Goal: Navigation & Orientation: Find specific page/section

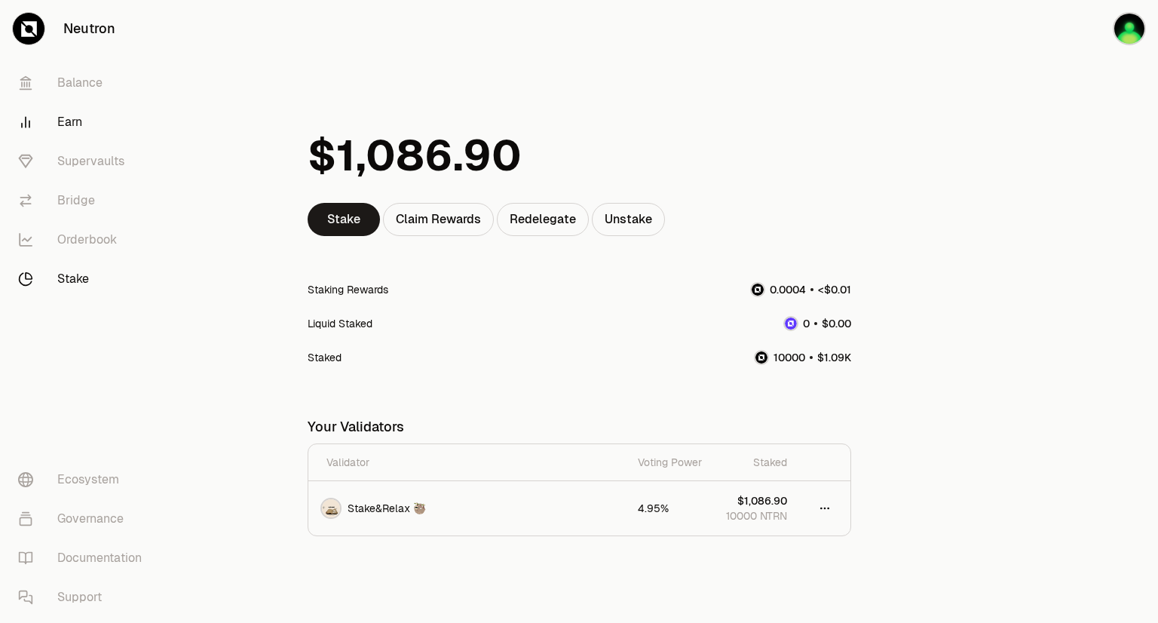
click at [76, 124] on link "Earn" at bounding box center [84, 122] width 157 height 39
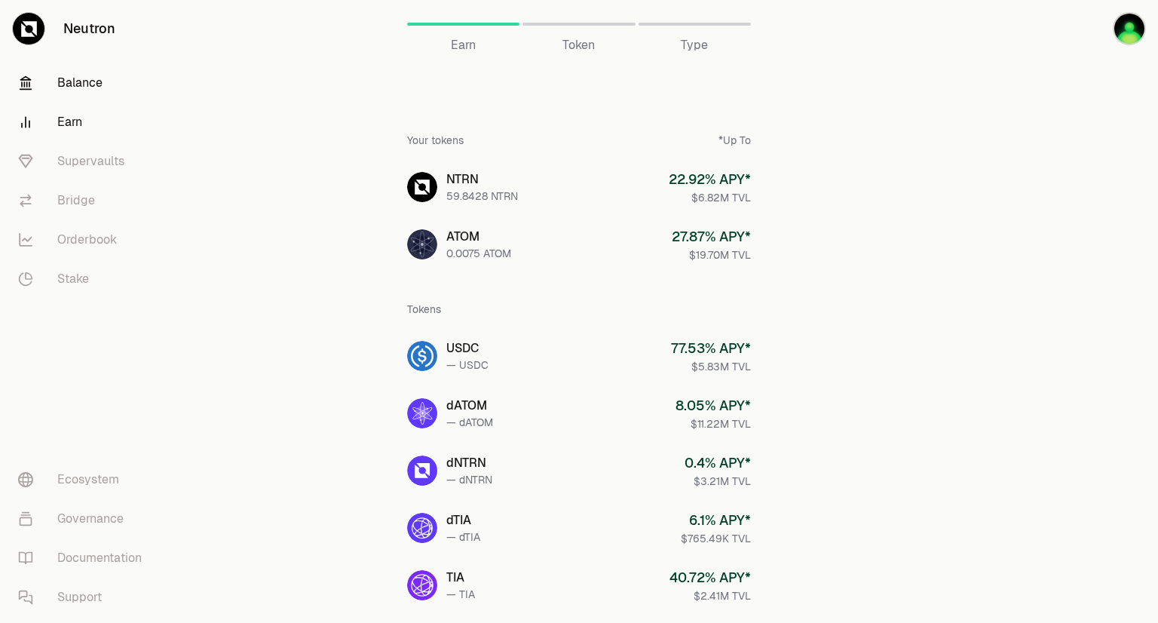
click at [78, 87] on link "Balance" at bounding box center [84, 82] width 157 height 39
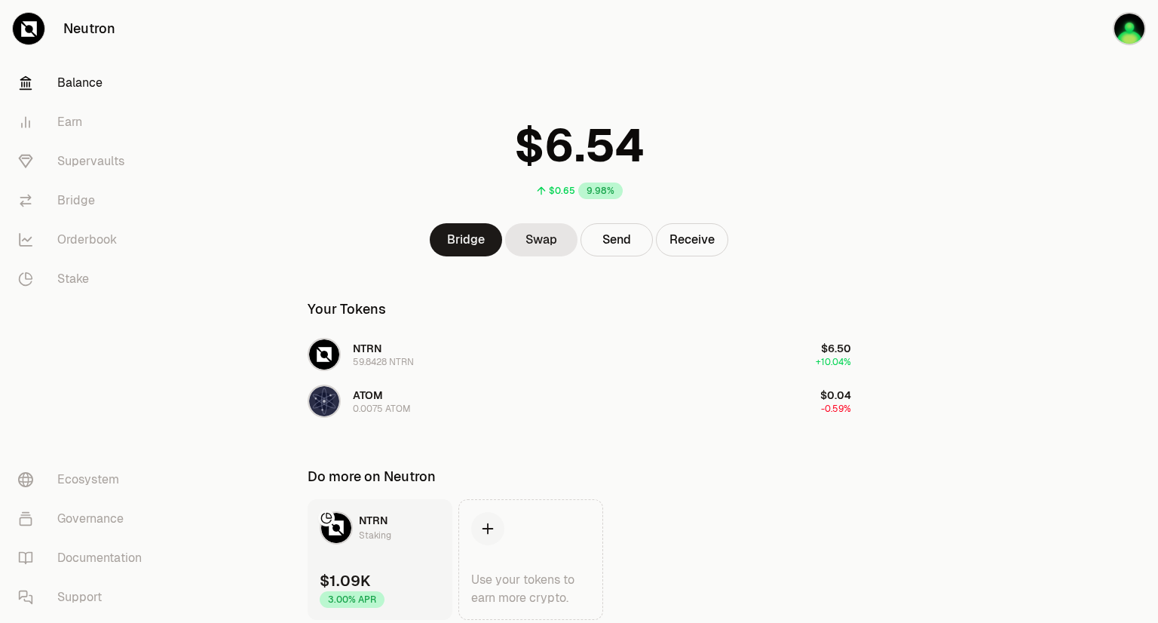
scroll to position [51, 0]
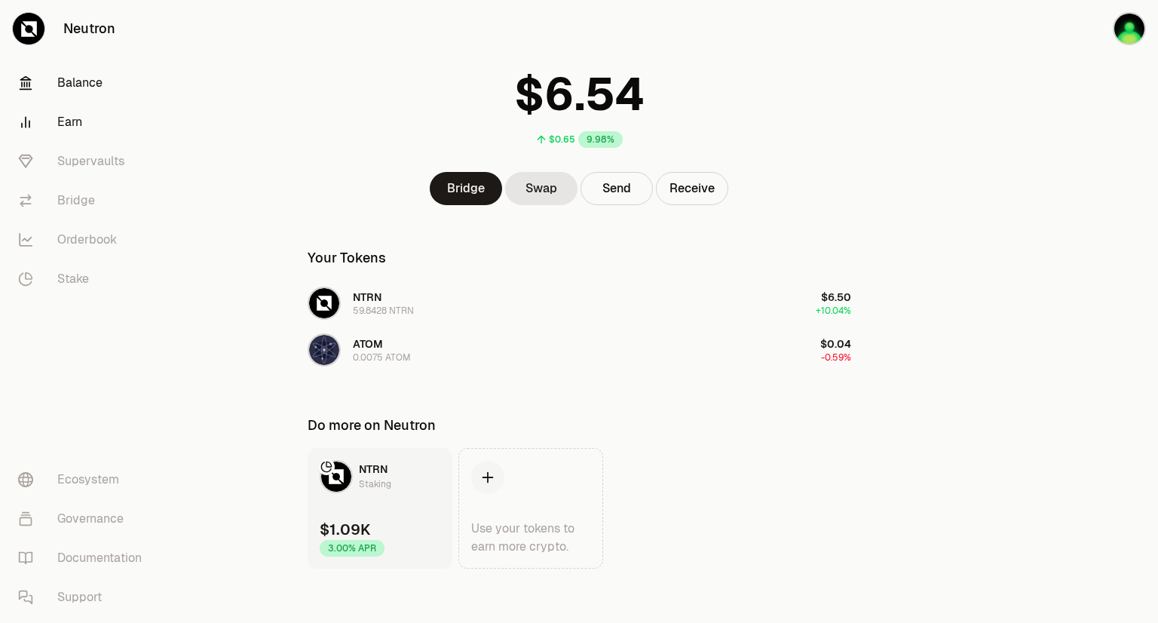
click at [93, 131] on link "Earn" at bounding box center [84, 122] width 157 height 39
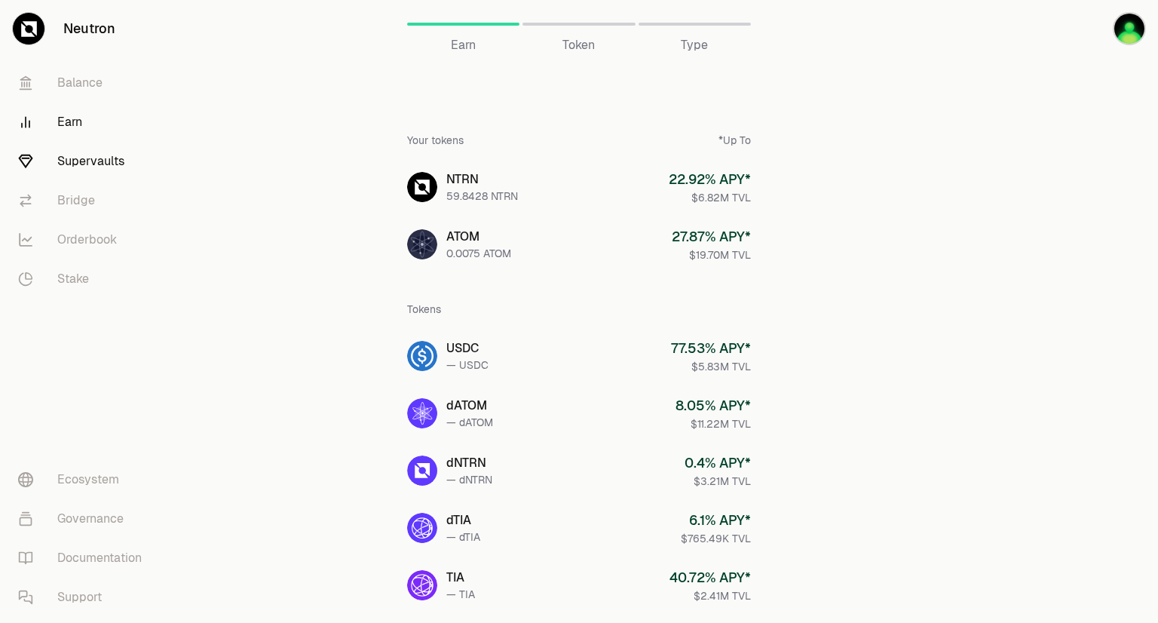
click at [84, 168] on link "Supervaults" at bounding box center [84, 161] width 157 height 39
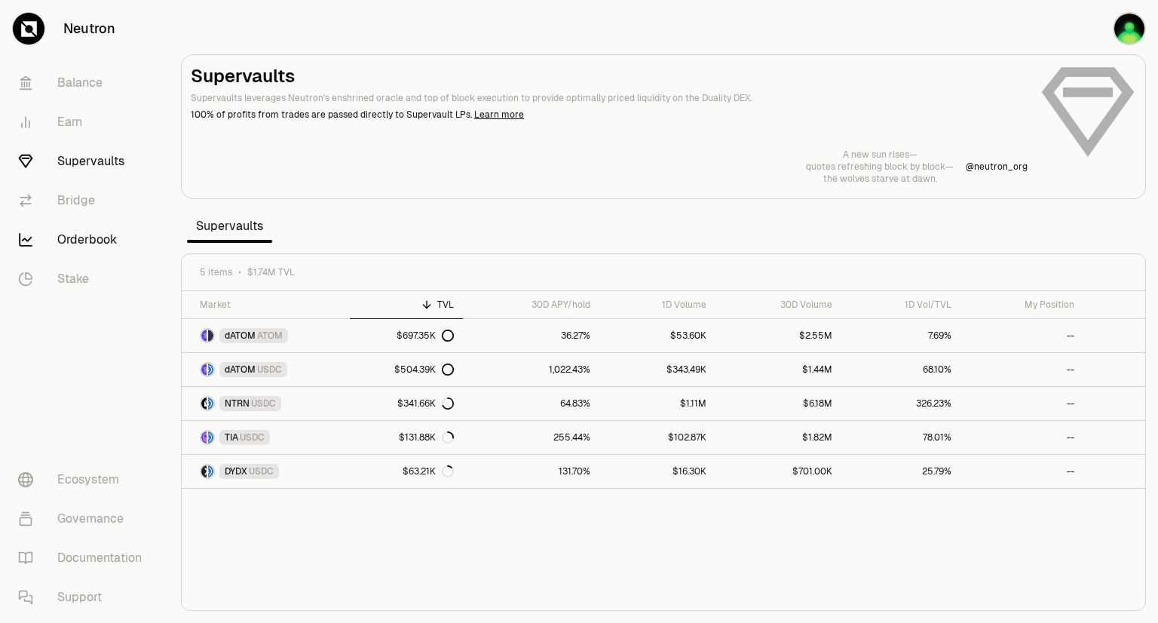
click at [77, 249] on link "Orderbook" at bounding box center [84, 239] width 157 height 39
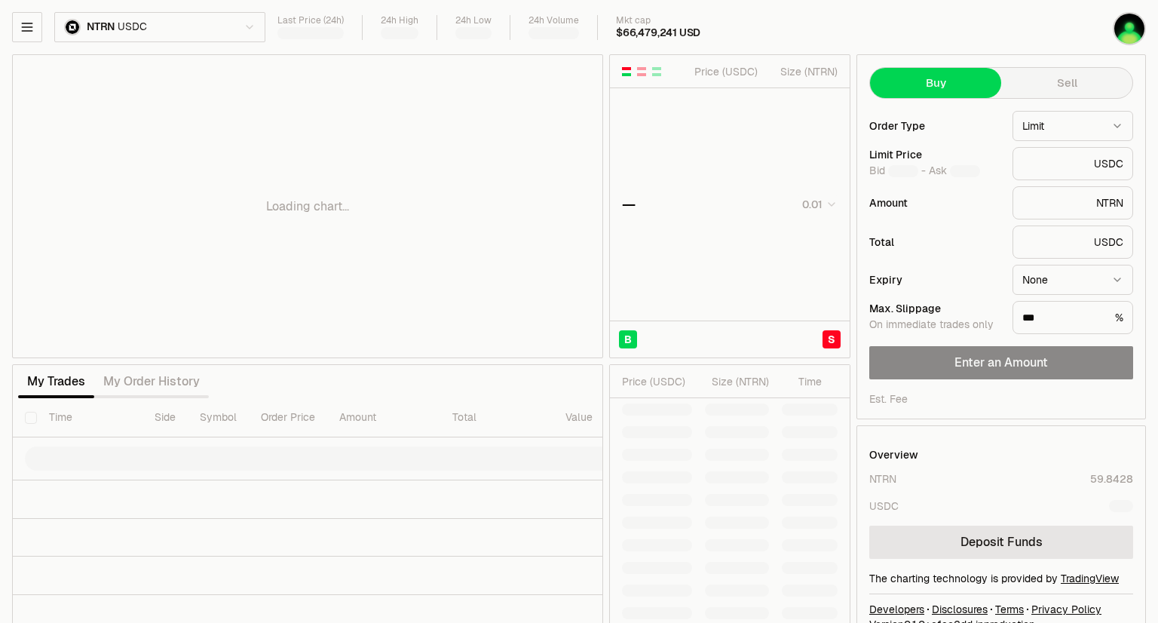
type input "********"
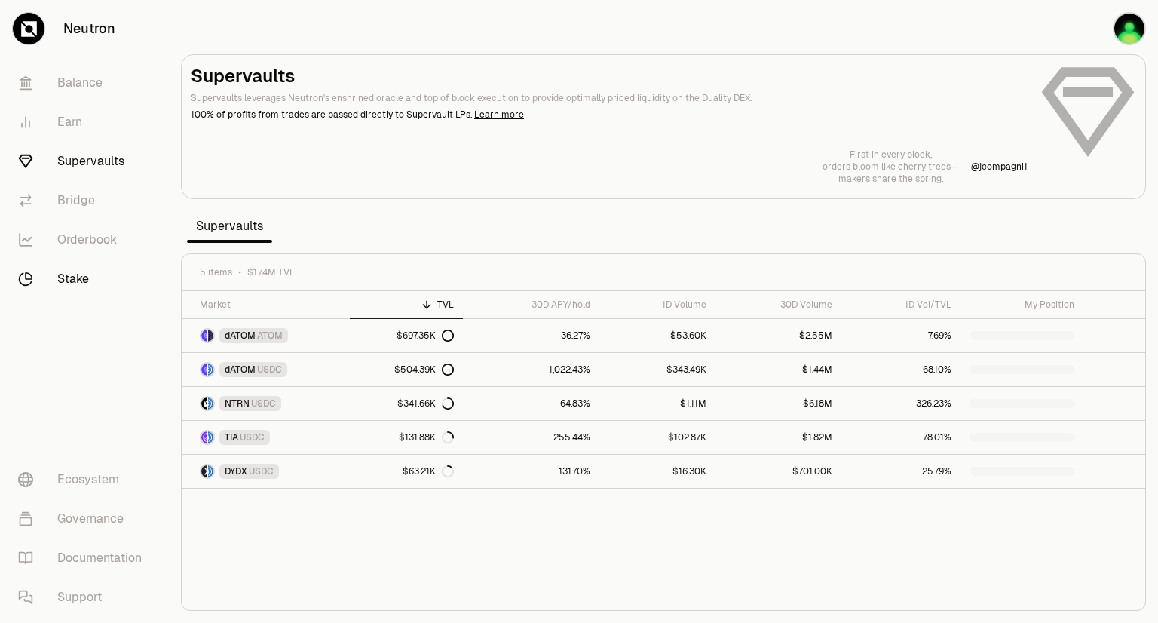
click at [84, 284] on link "Stake" at bounding box center [84, 278] width 157 height 39
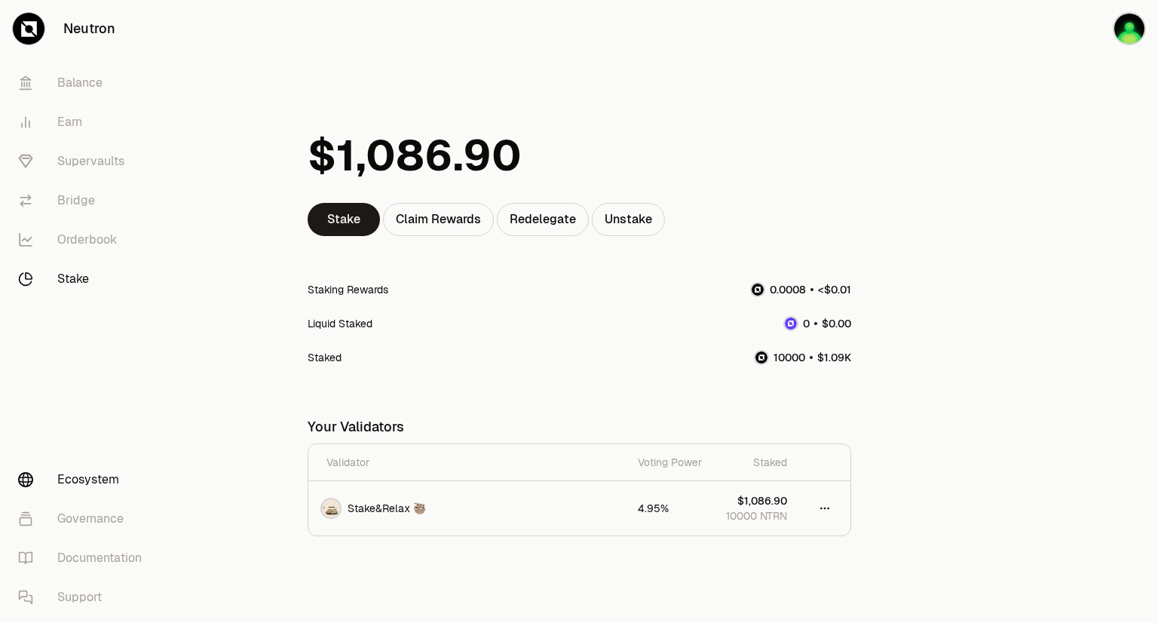
click at [117, 483] on link "Ecosystem" at bounding box center [84, 479] width 157 height 39
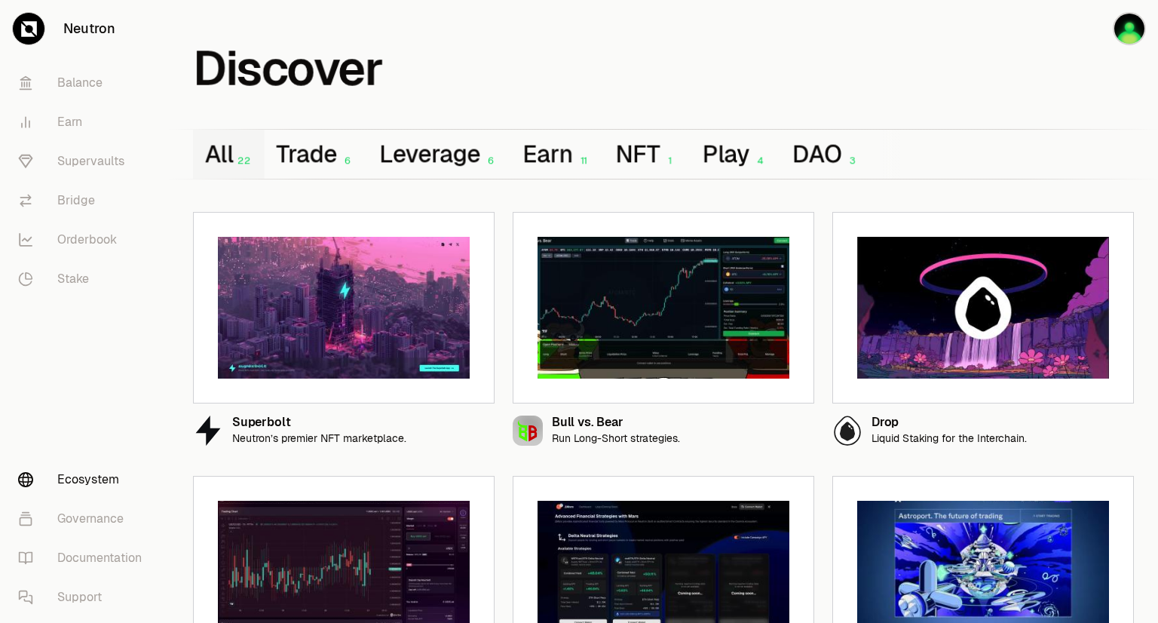
scroll to position [8, 0]
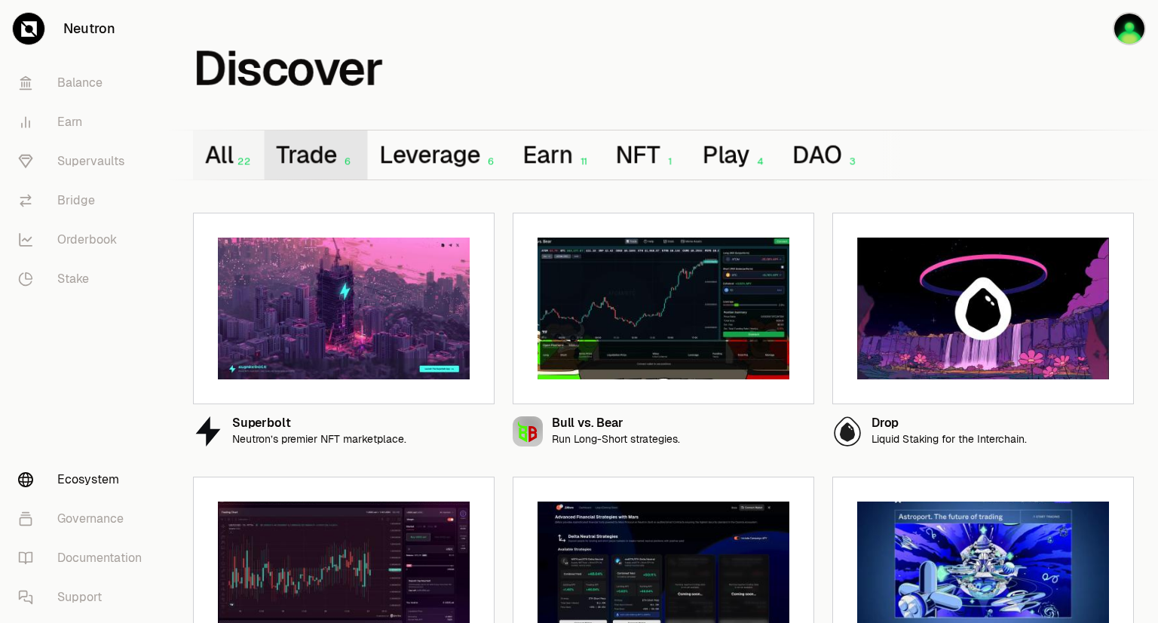
click at [287, 158] on button "Trade 6" at bounding box center [315, 154] width 103 height 49
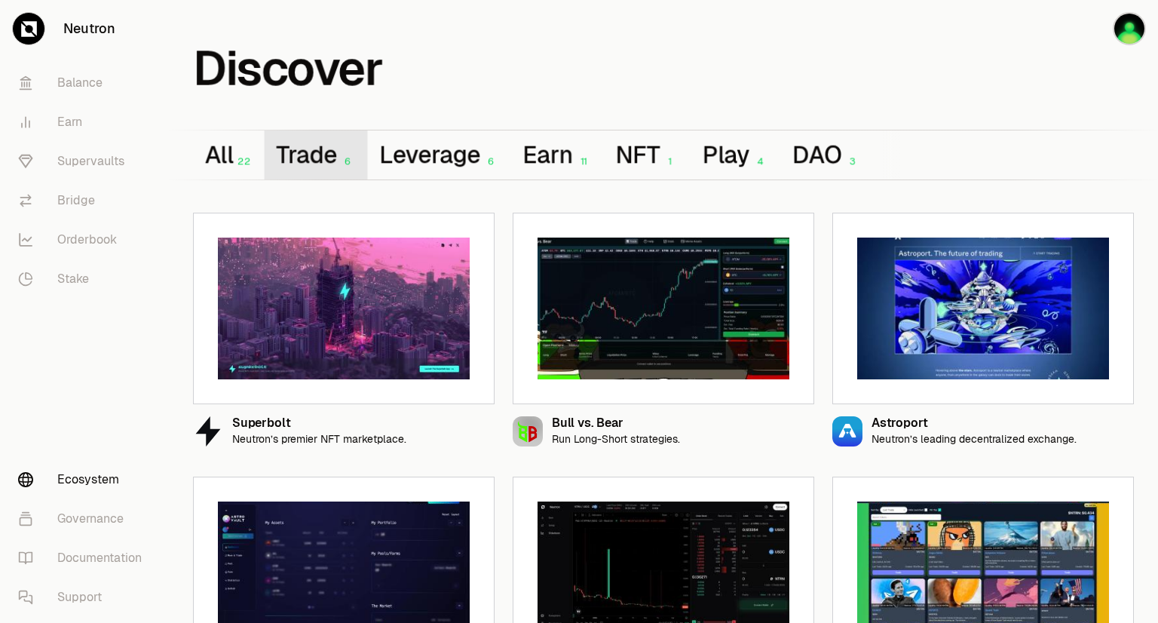
click at [334, 141] on button "Trade 6" at bounding box center [315, 154] width 103 height 49
click at [233, 150] on button "All 22" at bounding box center [228, 154] width 71 height 49
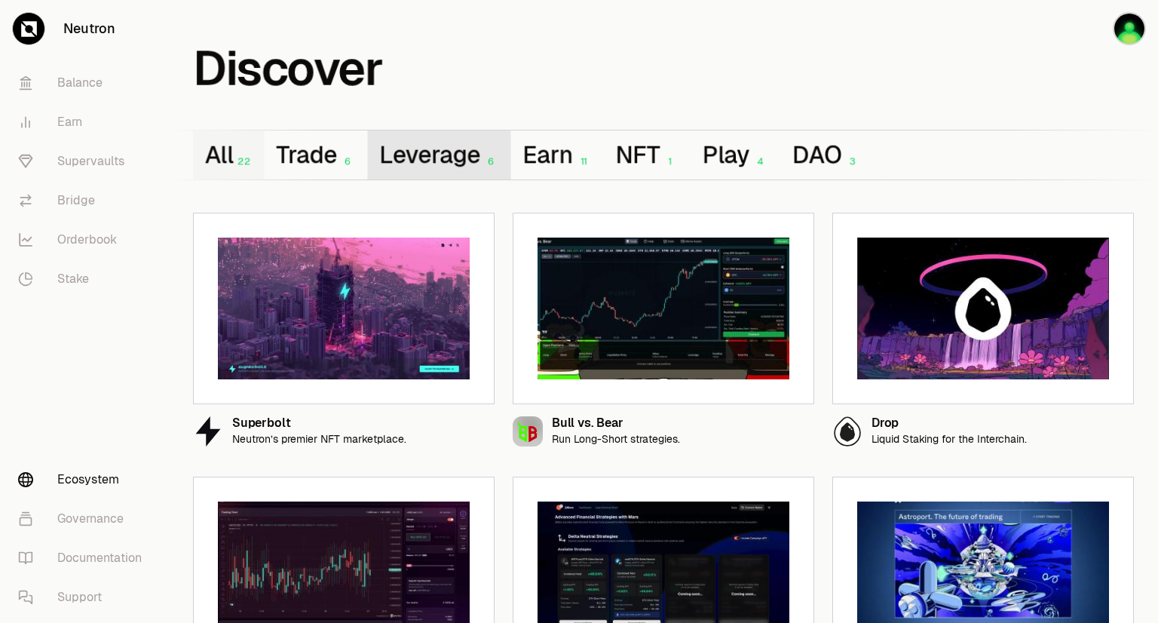
click at [462, 149] on button "Leverage 6" at bounding box center [439, 154] width 143 height 49
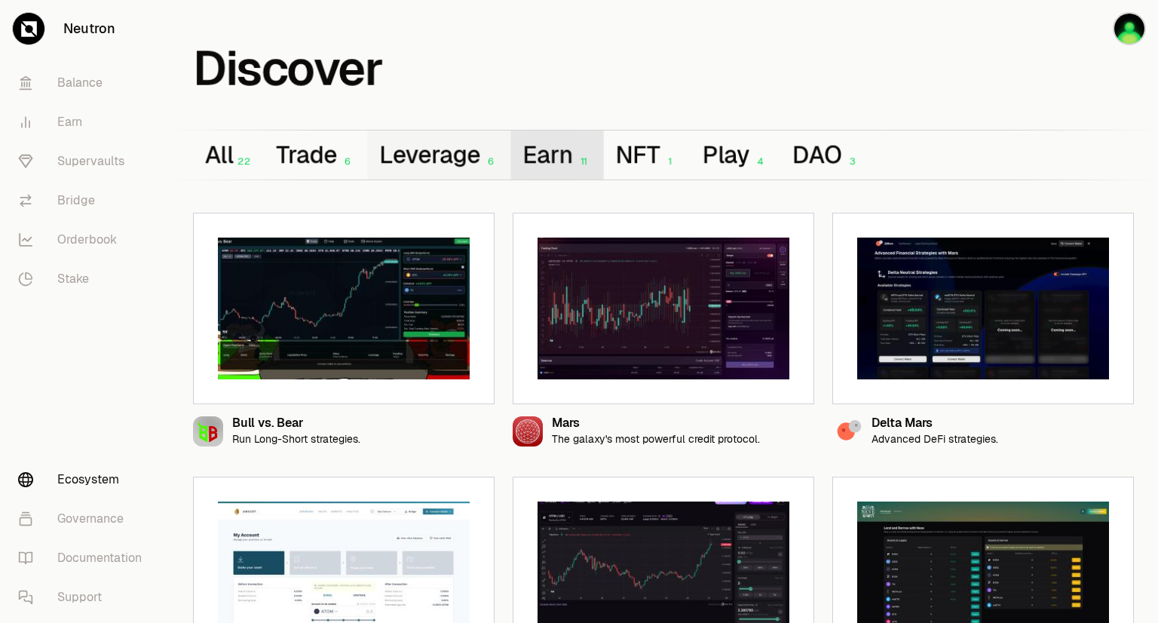
click at [534, 149] on button "Earn 11" at bounding box center [557, 154] width 93 height 49
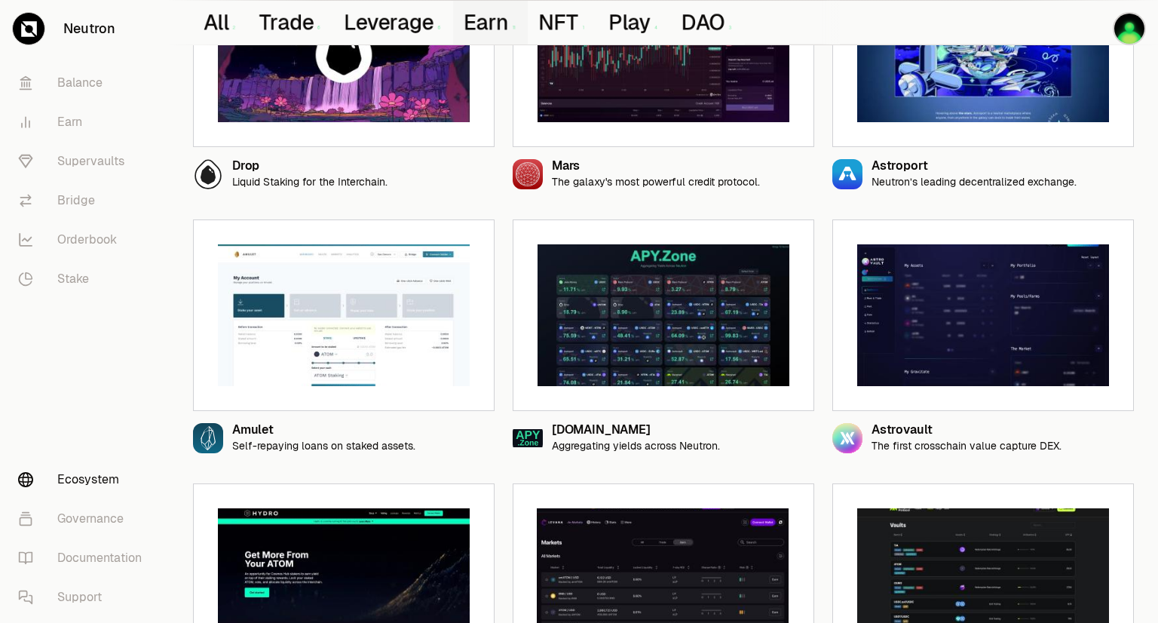
scroll to position [0, 0]
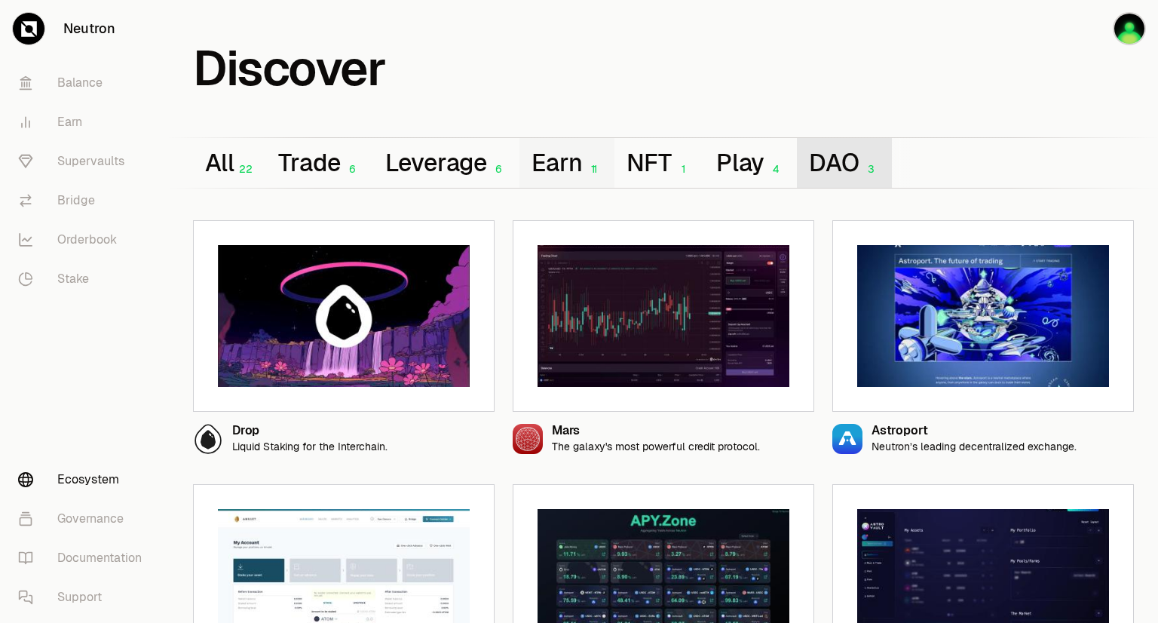
click at [835, 173] on button "DAO 3" at bounding box center [844, 163] width 94 height 50
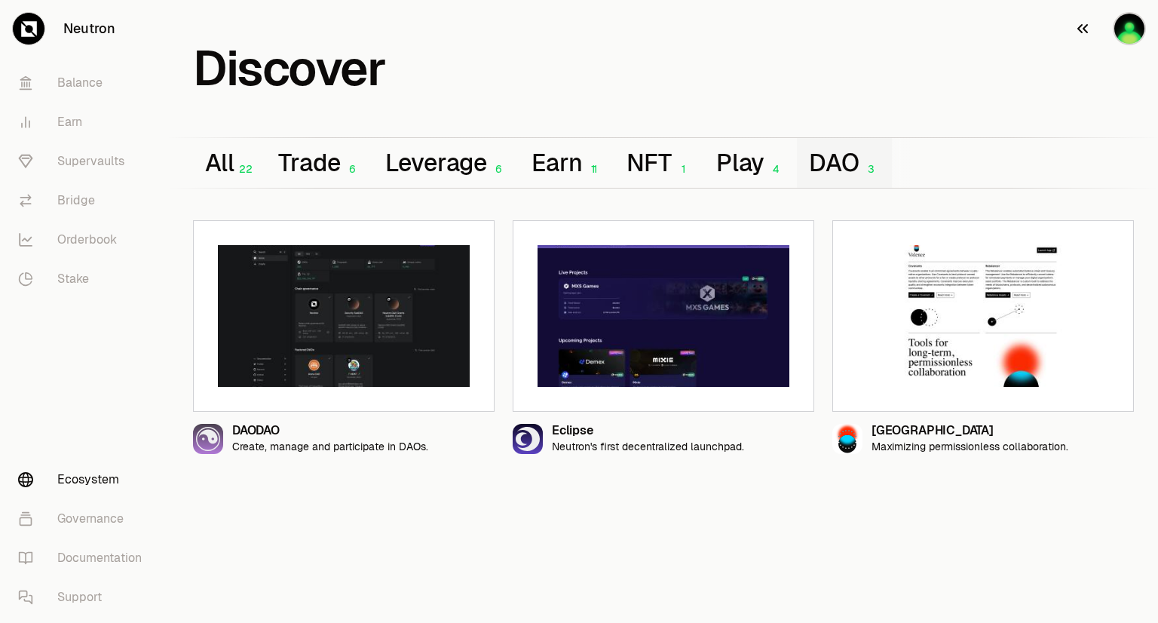
click at [1133, 19] on img "button" at bounding box center [1129, 28] width 33 height 33
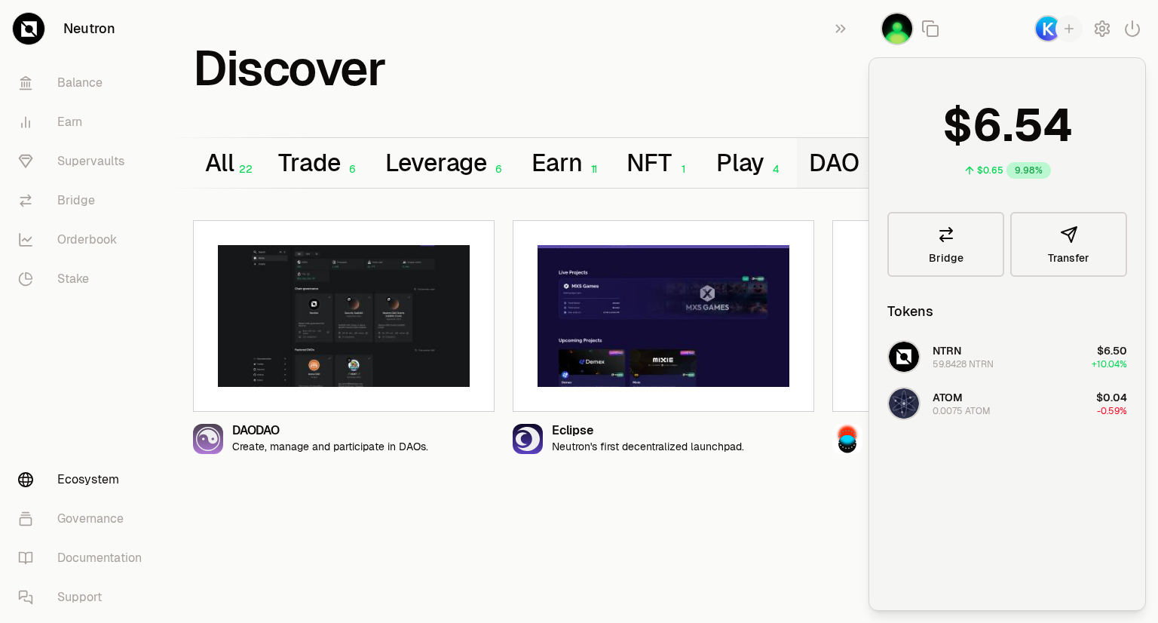
click at [1046, 26] on img "button" at bounding box center [1048, 28] width 27 height 27
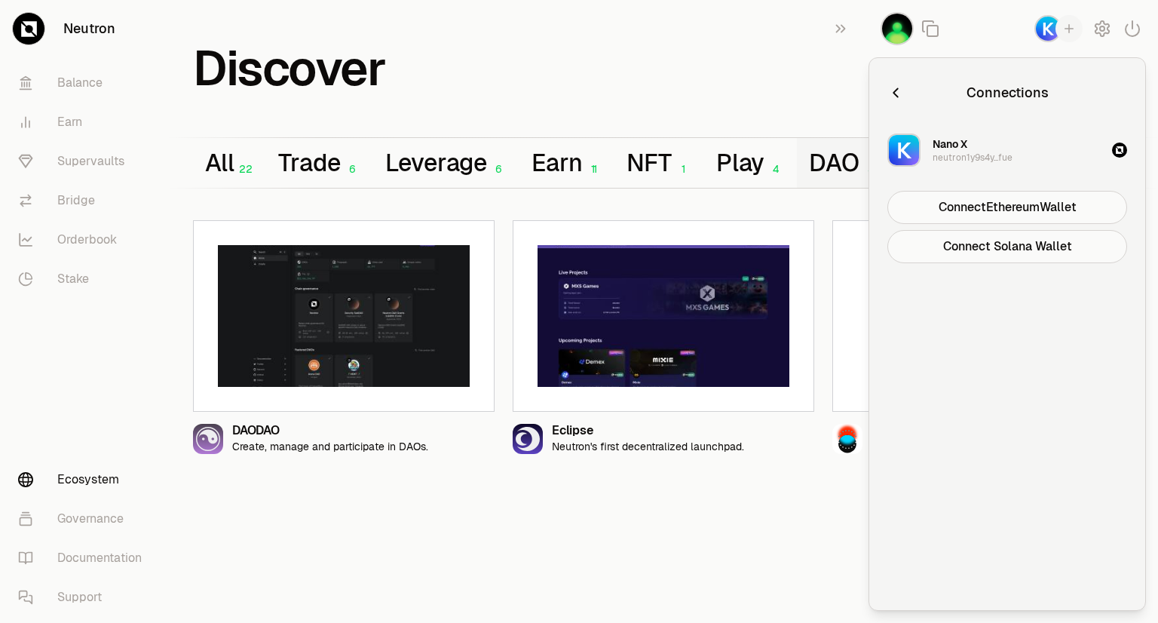
click at [1073, 29] on icon "button" at bounding box center [1070, 29] width 14 height 14
click at [894, 87] on icon "button" at bounding box center [896, 92] width 17 height 17
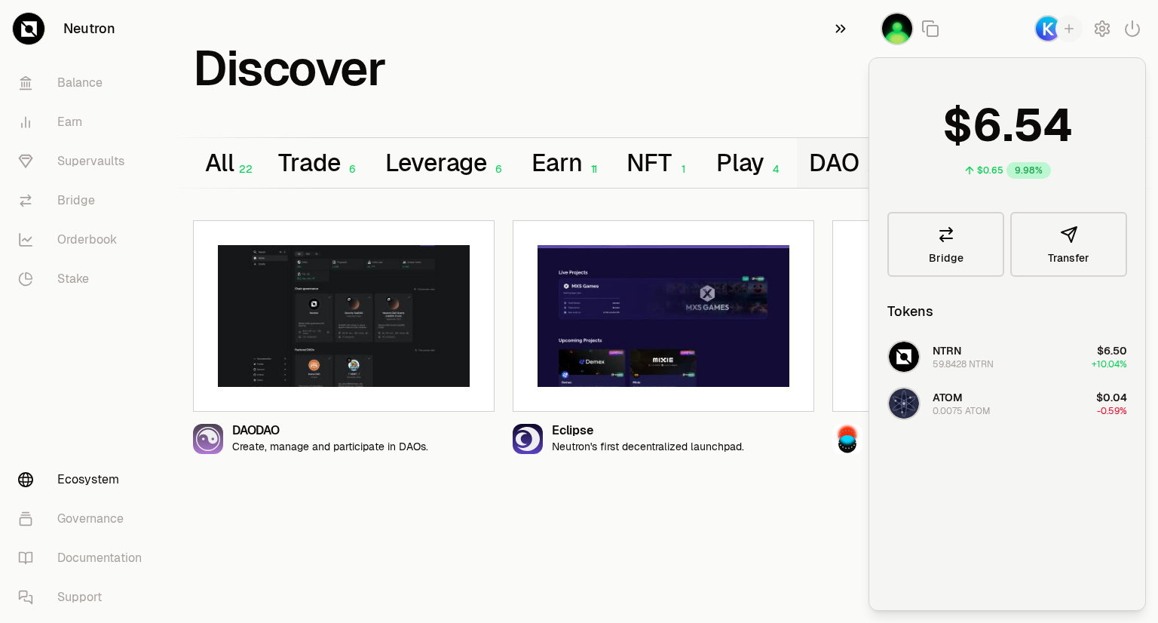
click at [842, 28] on icon "button" at bounding box center [841, 29] width 17 height 18
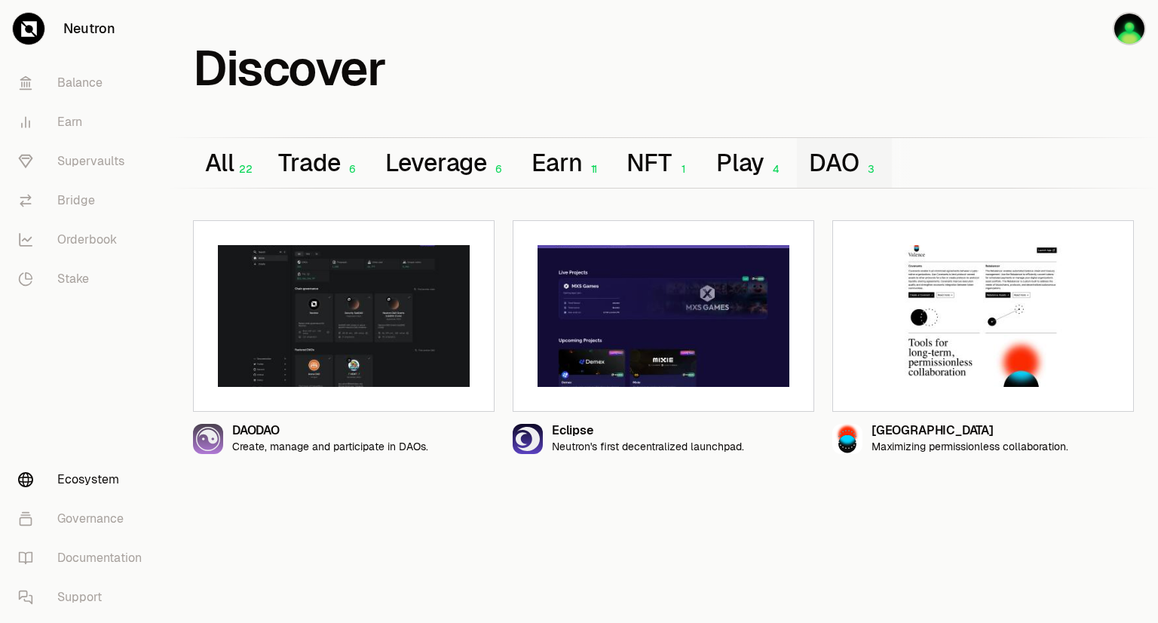
click at [505, 90] on div "Discover All 22 Trade 6 Leverage 6 Earn 11 NFT 1 Play 4 DAO 3 DAODAO Create, ma…" at bounding box center [663, 233] width 989 height 466
click at [84, 75] on link "Balance" at bounding box center [84, 82] width 157 height 39
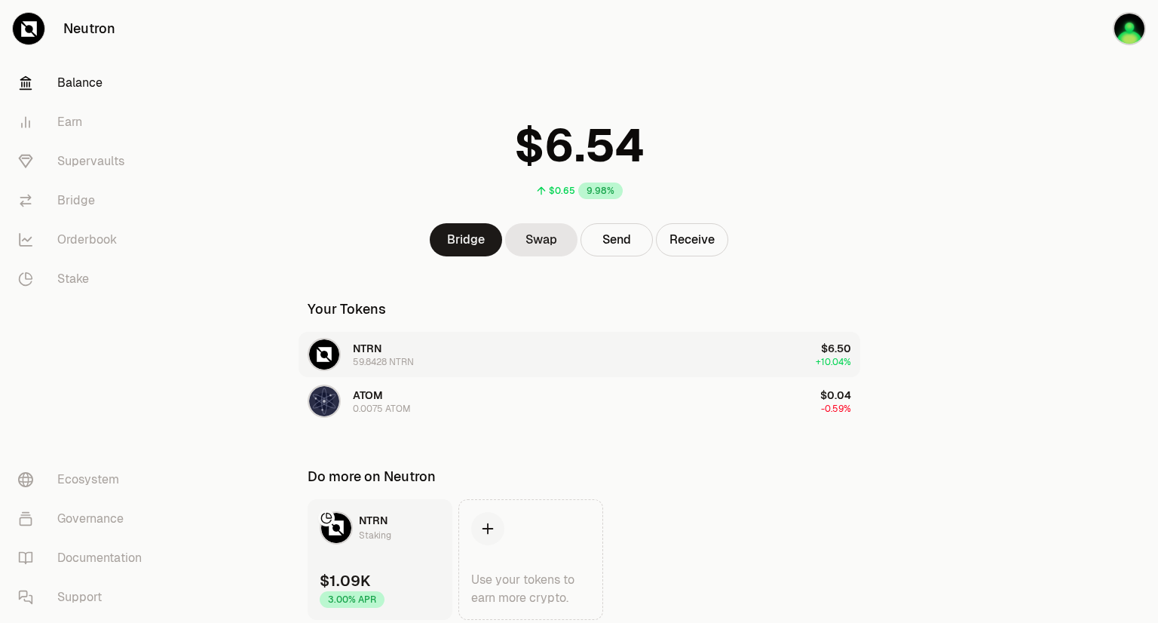
scroll to position [57, 0]
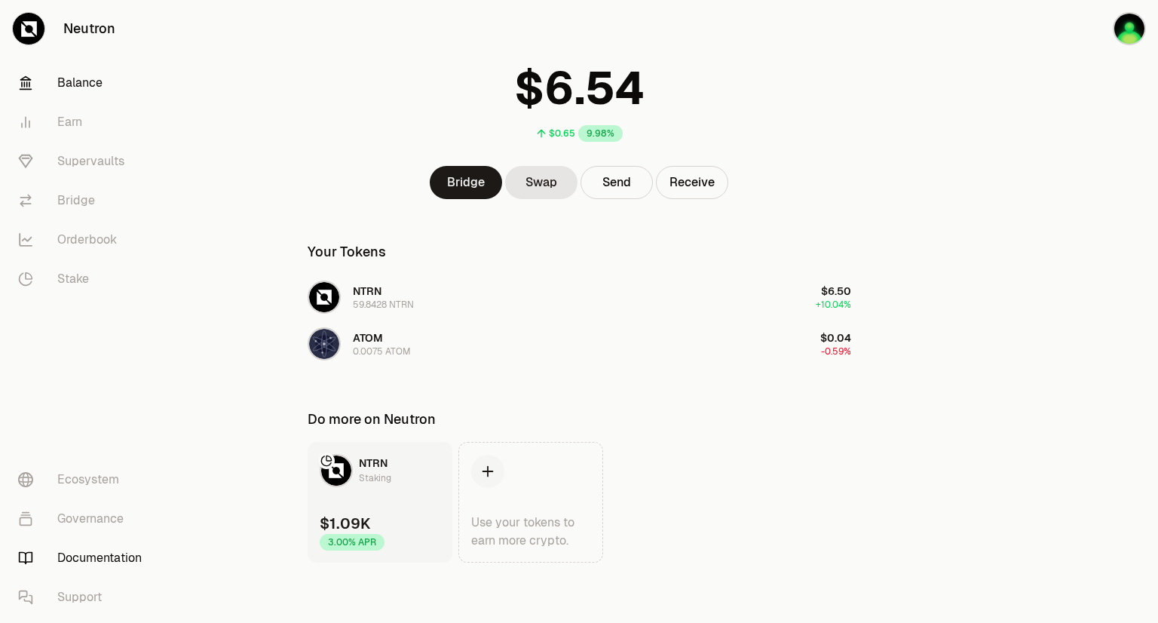
click at [109, 556] on link "Documentation" at bounding box center [84, 557] width 157 height 39
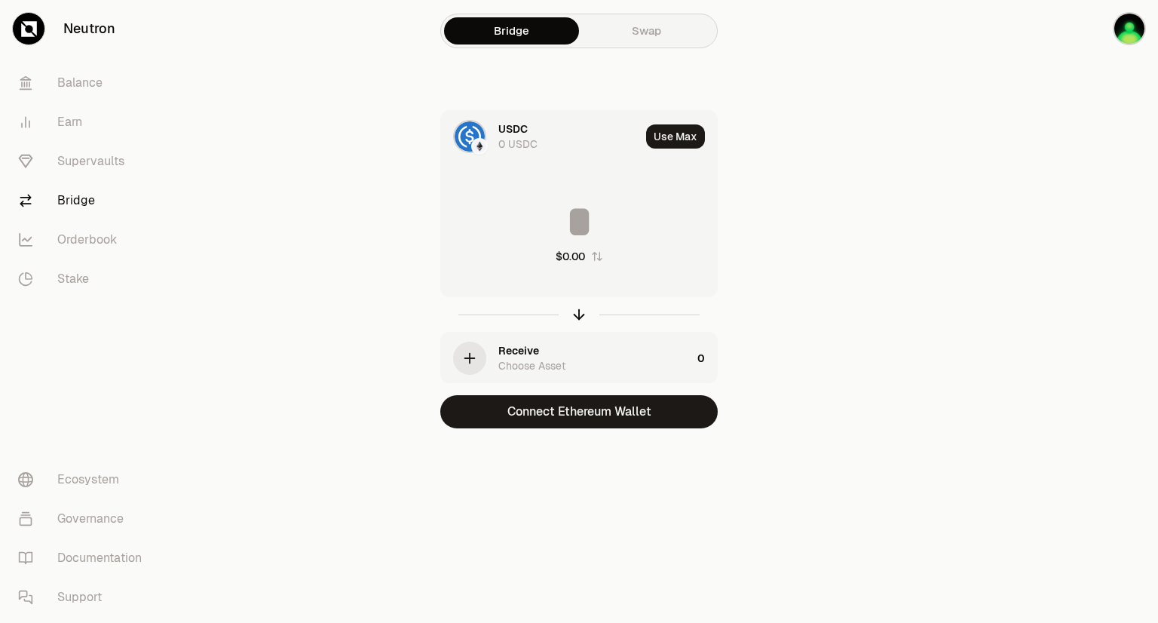
click at [648, 37] on link "Swap" at bounding box center [646, 30] width 135 height 27
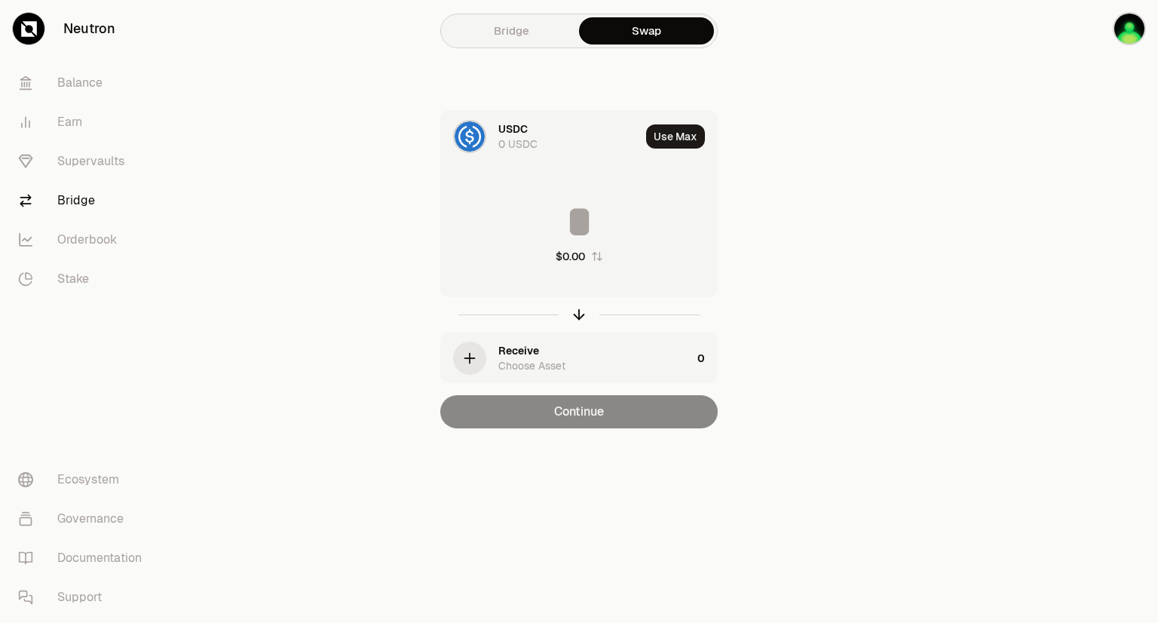
click at [507, 26] on link "Bridge" at bounding box center [511, 30] width 135 height 27
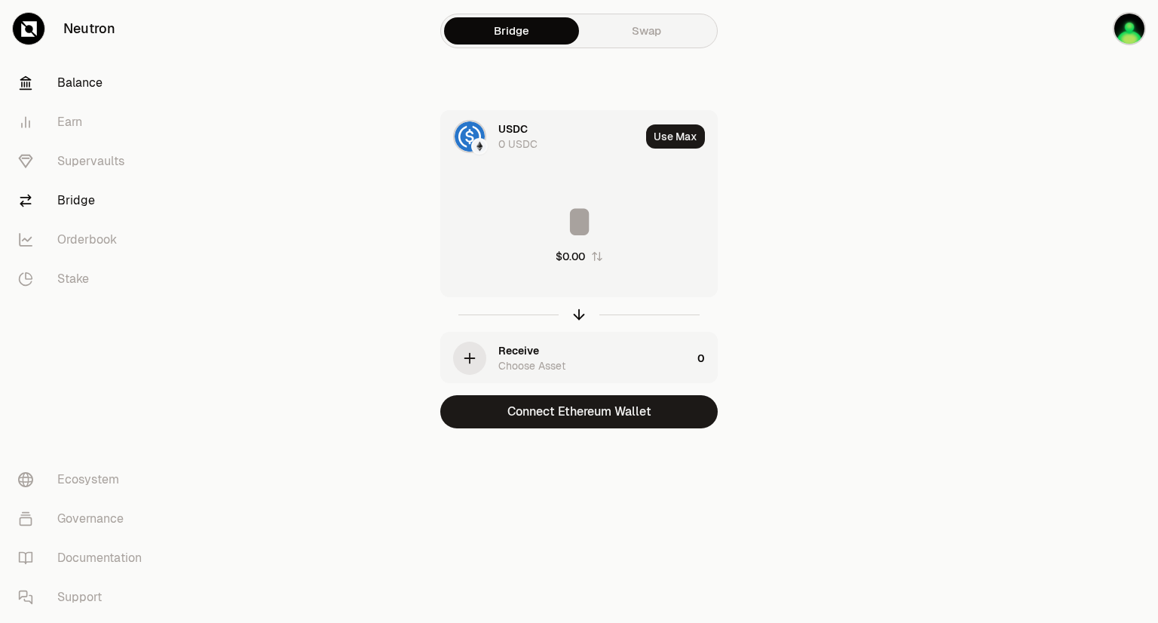
click at [69, 93] on link "Balance" at bounding box center [84, 82] width 157 height 39
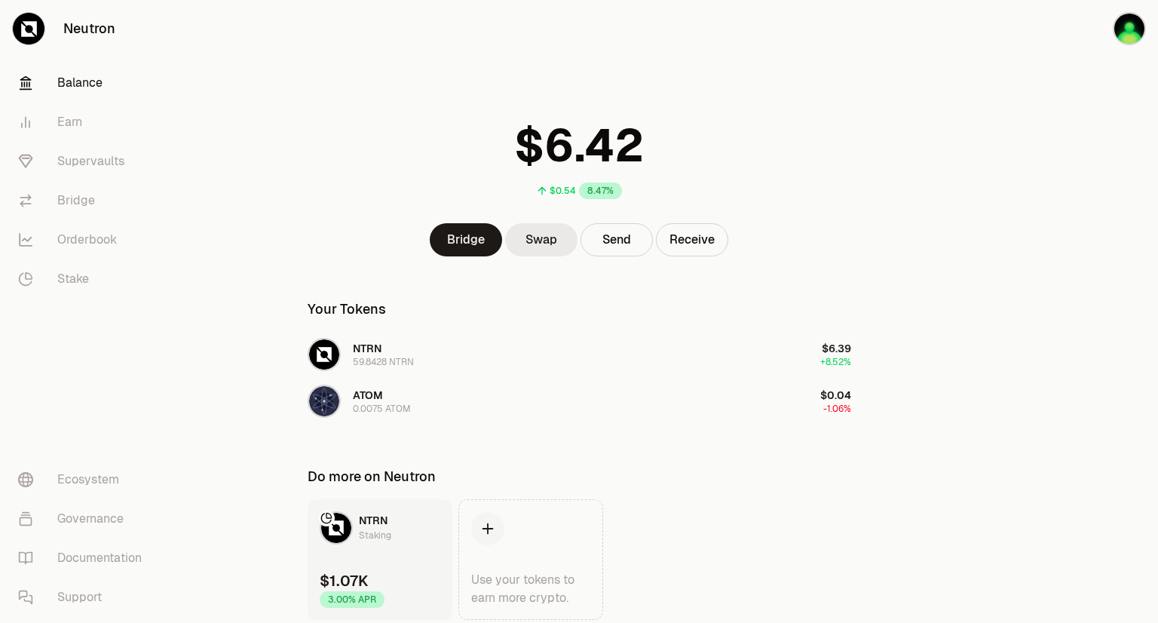
click at [551, 248] on link "Swap" at bounding box center [541, 239] width 72 height 33
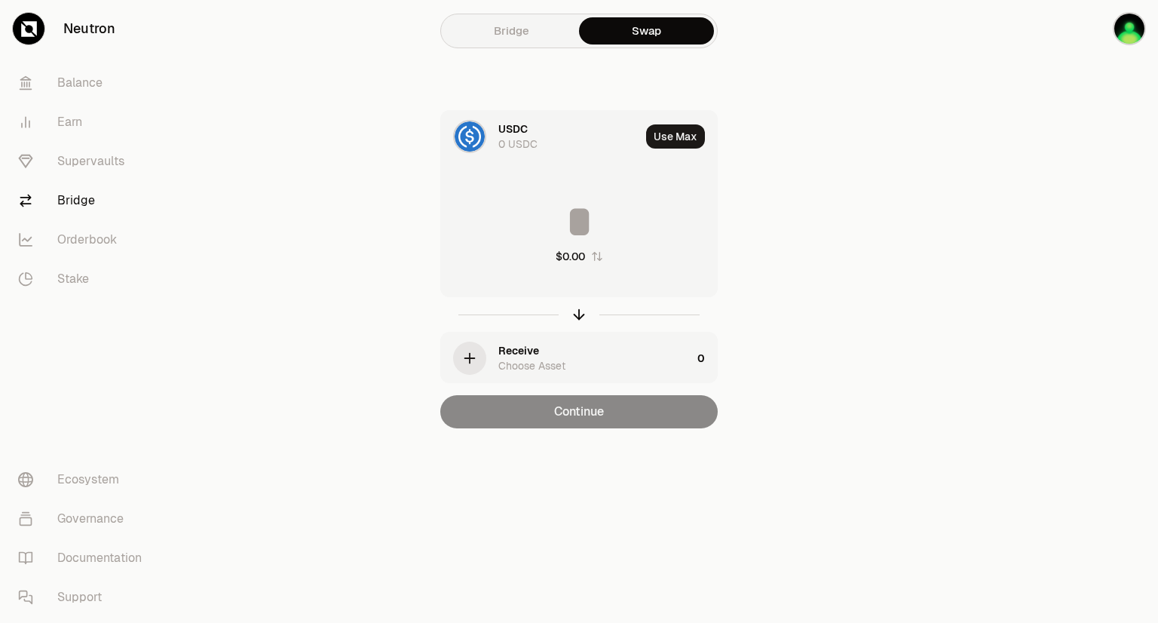
click at [520, 34] on link "Bridge" at bounding box center [511, 30] width 135 height 27
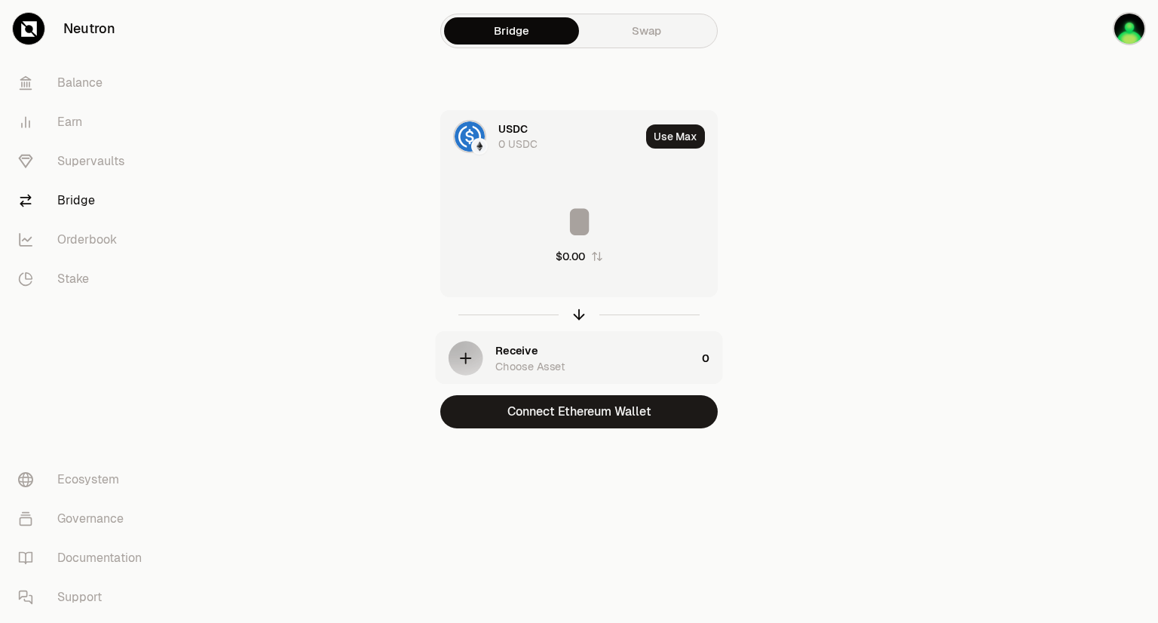
click at [643, 40] on link "Swap" at bounding box center [646, 30] width 135 height 27
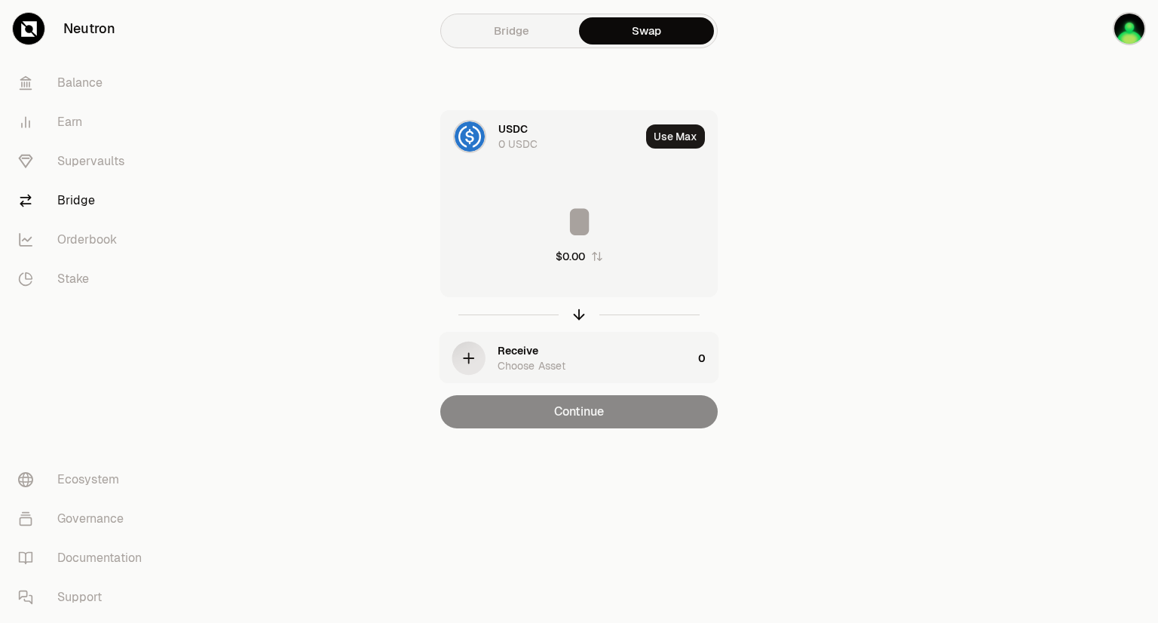
click at [501, 28] on link "Bridge" at bounding box center [511, 30] width 135 height 27
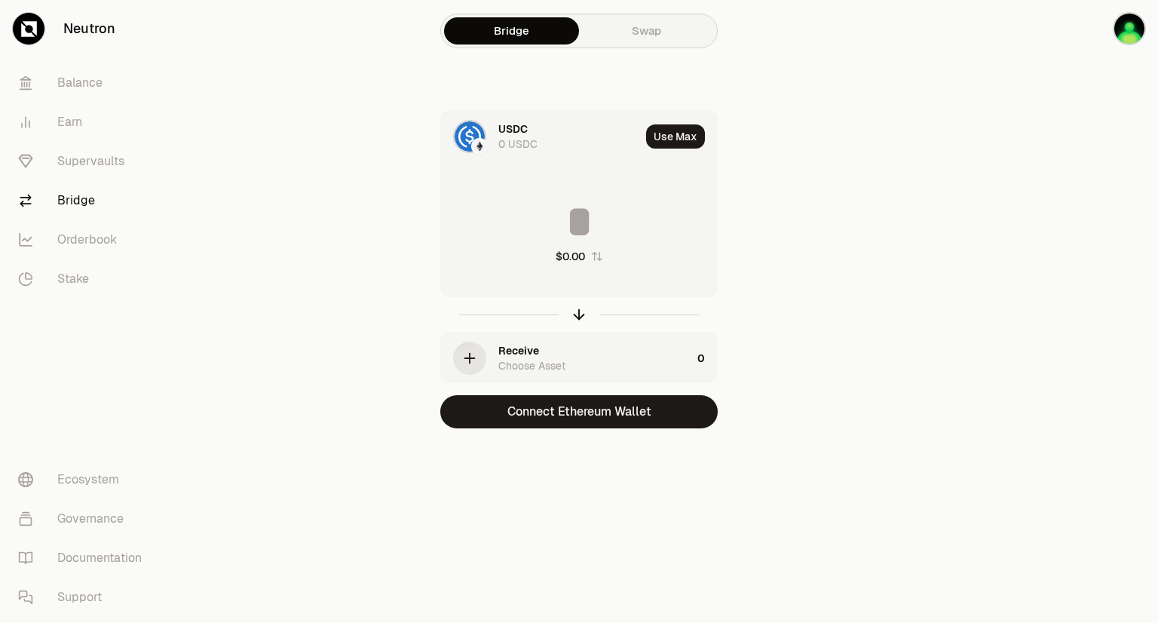
click at [603, 28] on link "Swap" at bounding box center [646, 30] width 135 height 27
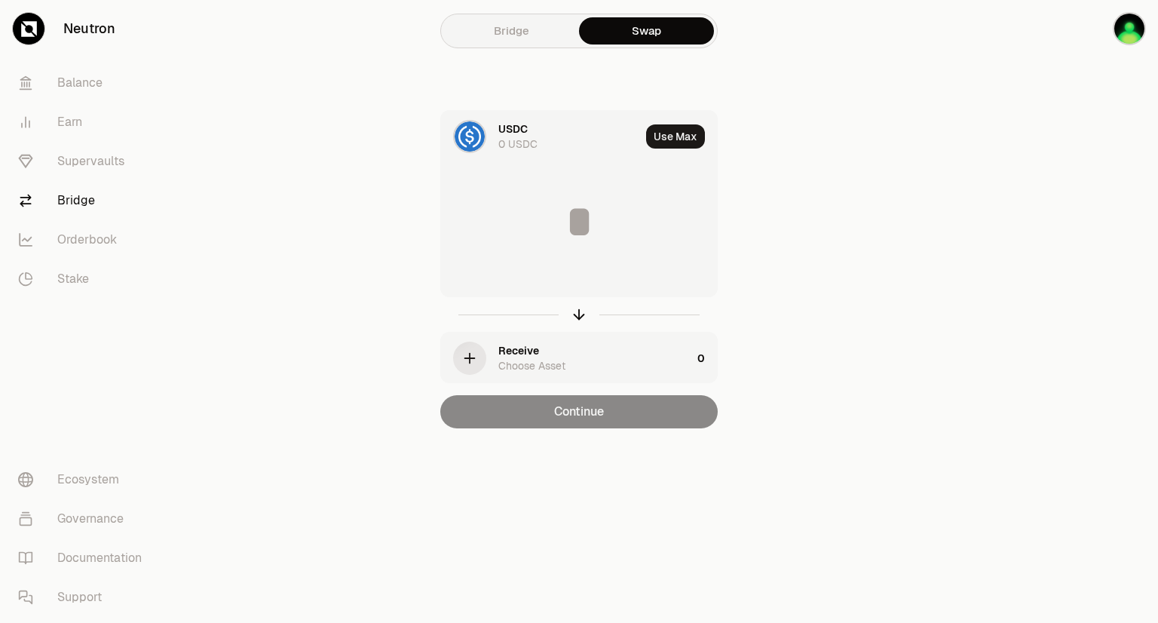
click at [531, 24] on link "Bridge" at bounding box center [511, 30] width 135 height 27
